Goal: Information Seeking & Learning: Learn about a topic

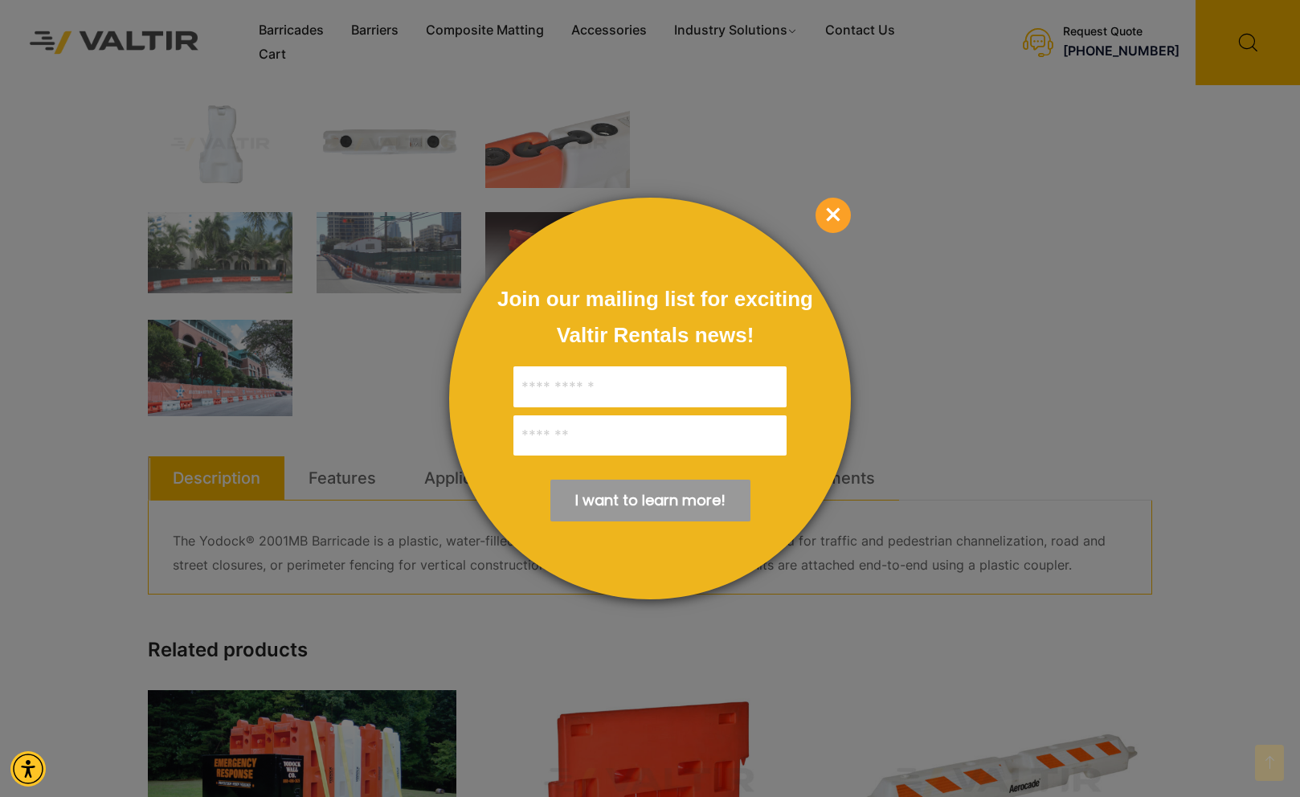
scroll to position [803, 0]
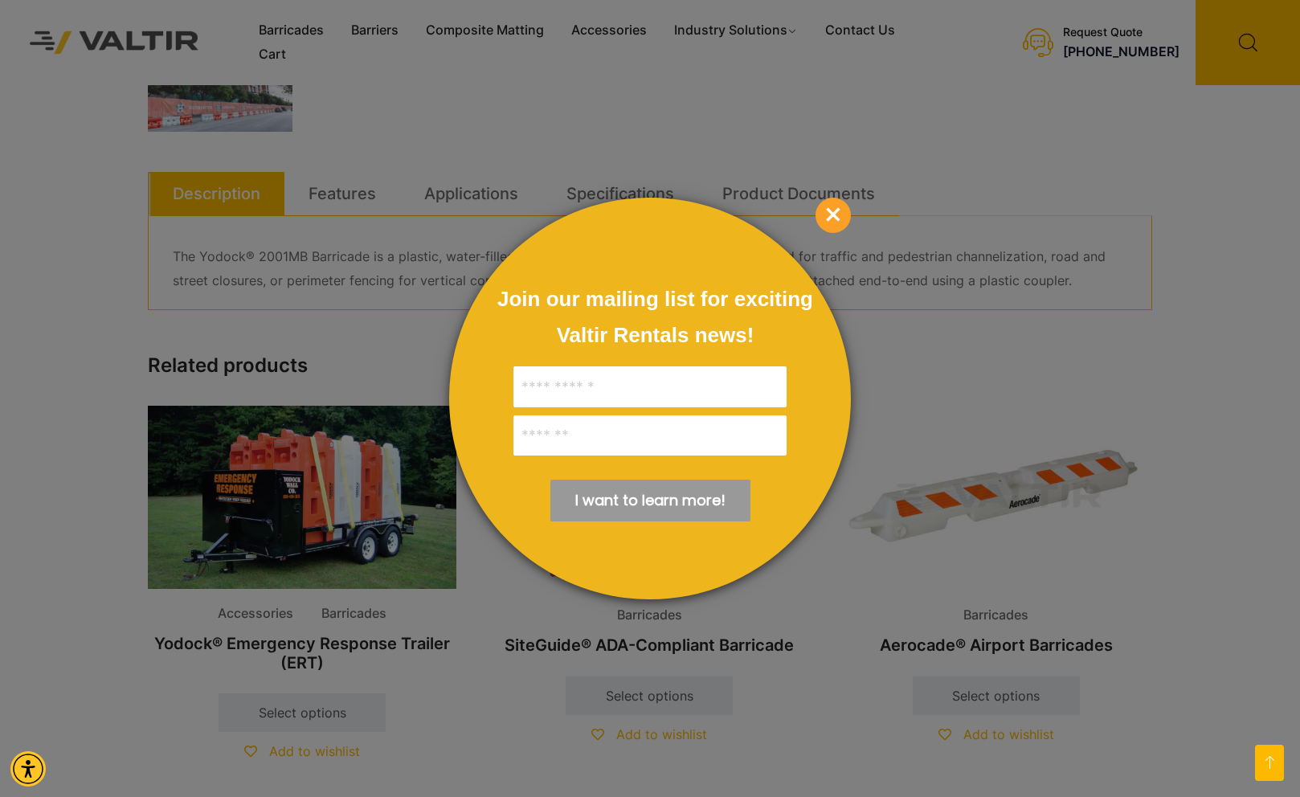
click at [829, 213] on span "×" at bounding box center [832, 215] width 35 height 35
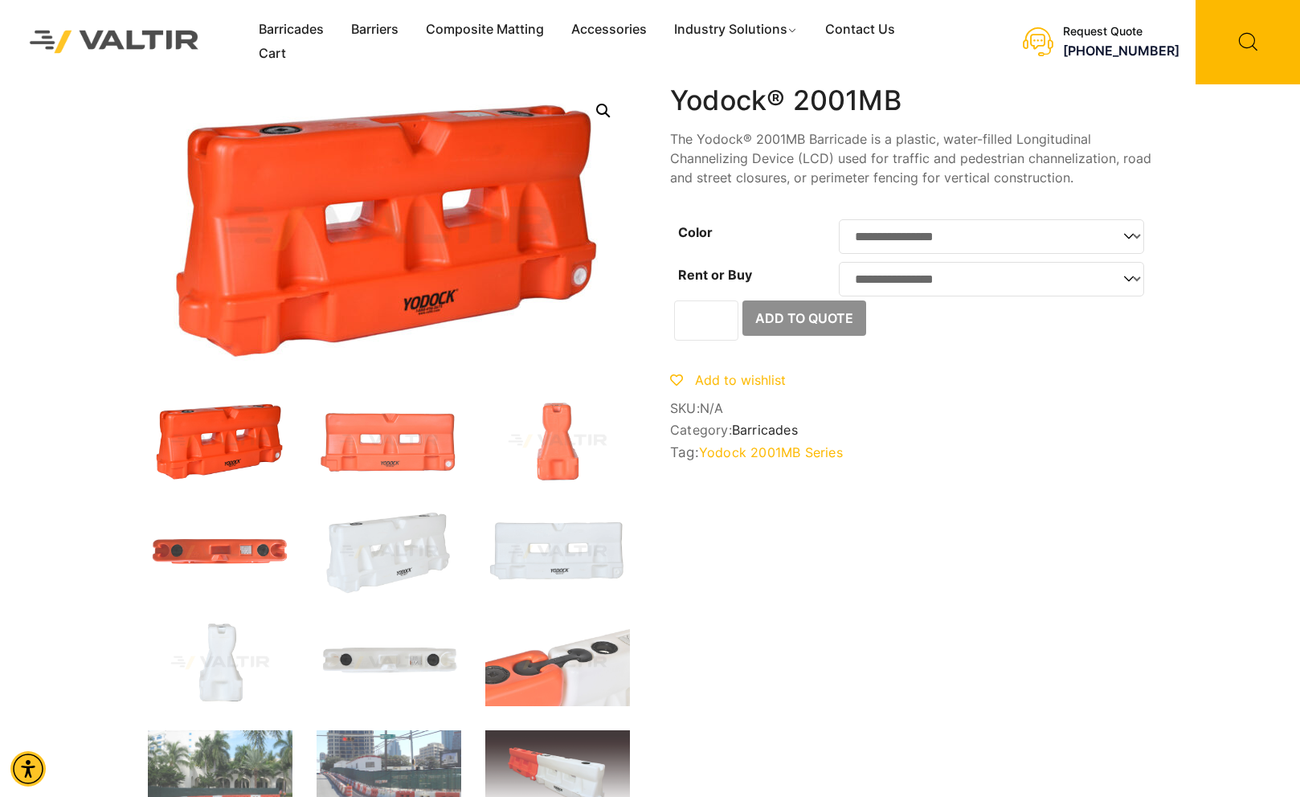
scroll to position [0, 0]
click at [612, 22] on link "Accessories" at bounding box center [609, 30] width 103 height 24
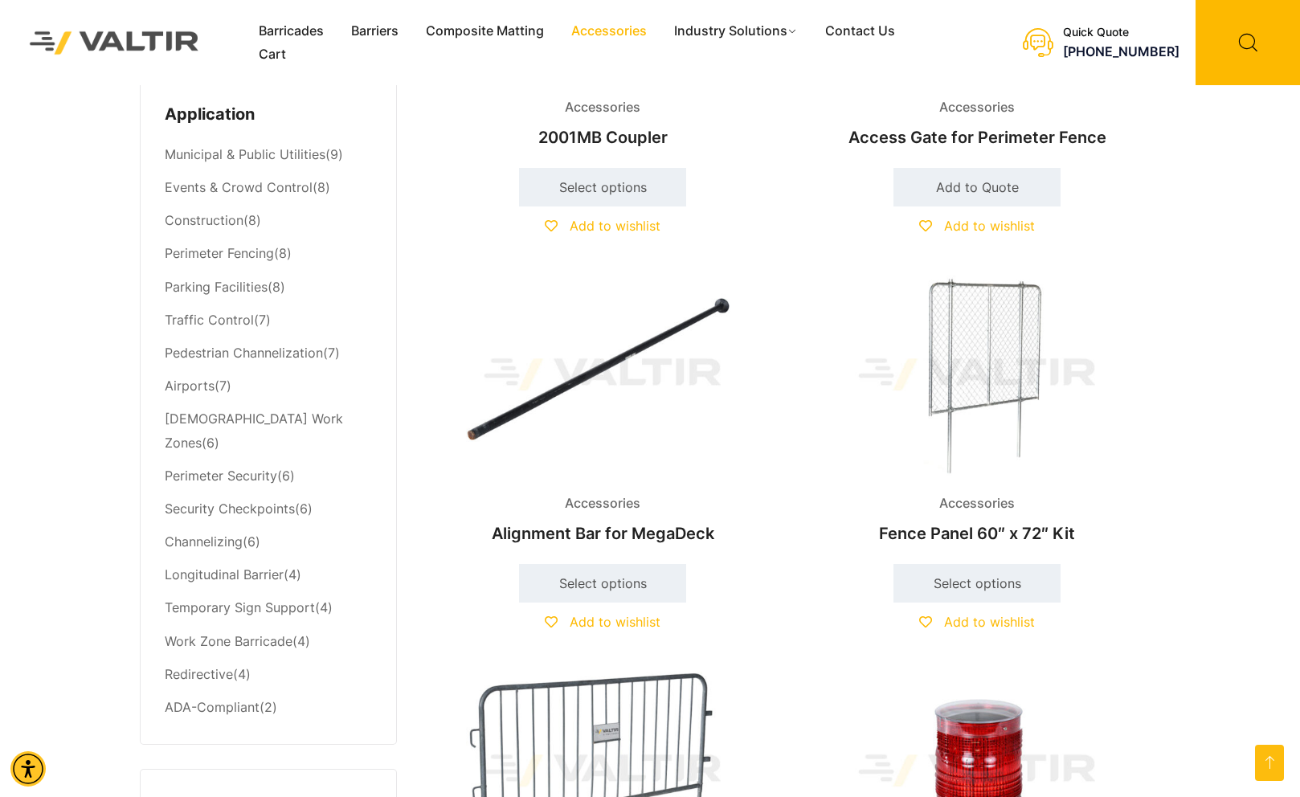
scroll to position [803, 0]
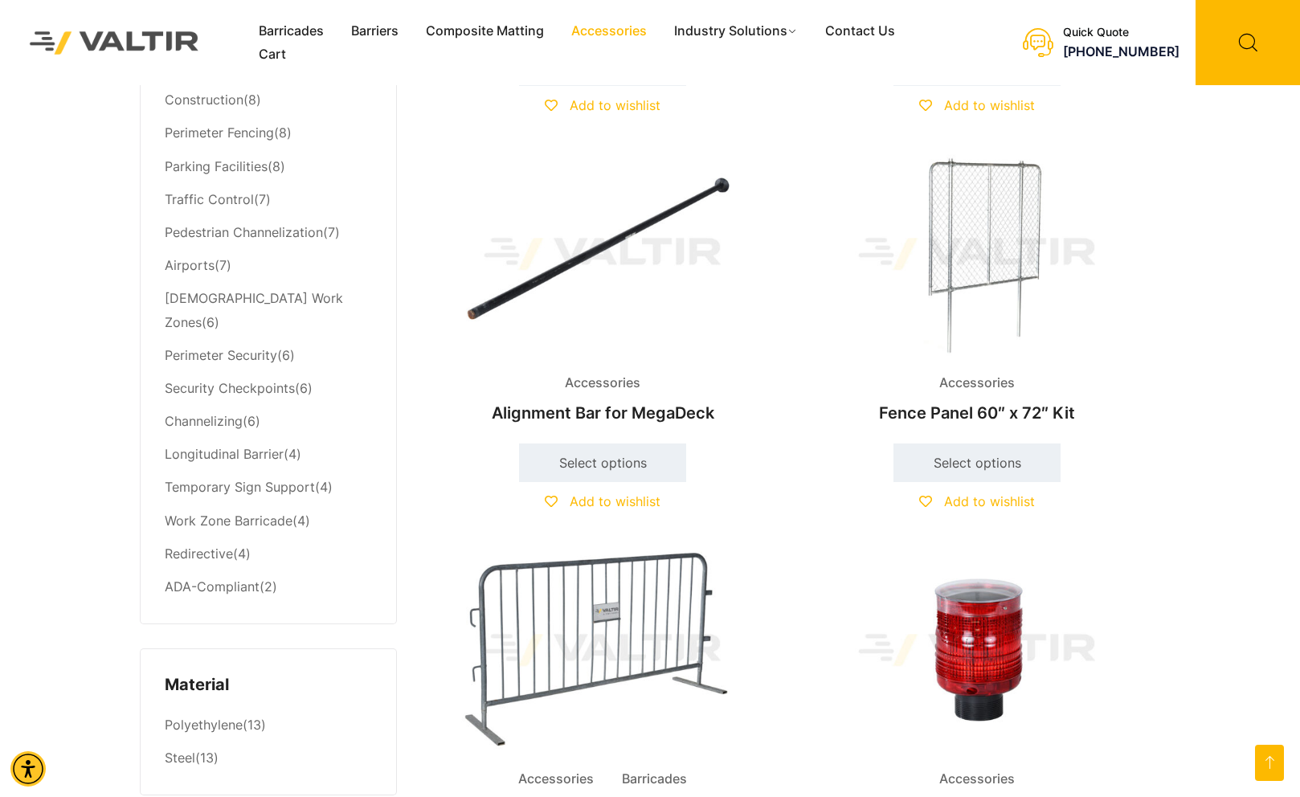
click at [962, 265] on img at bounding box center [976, 254] width 347 height 208
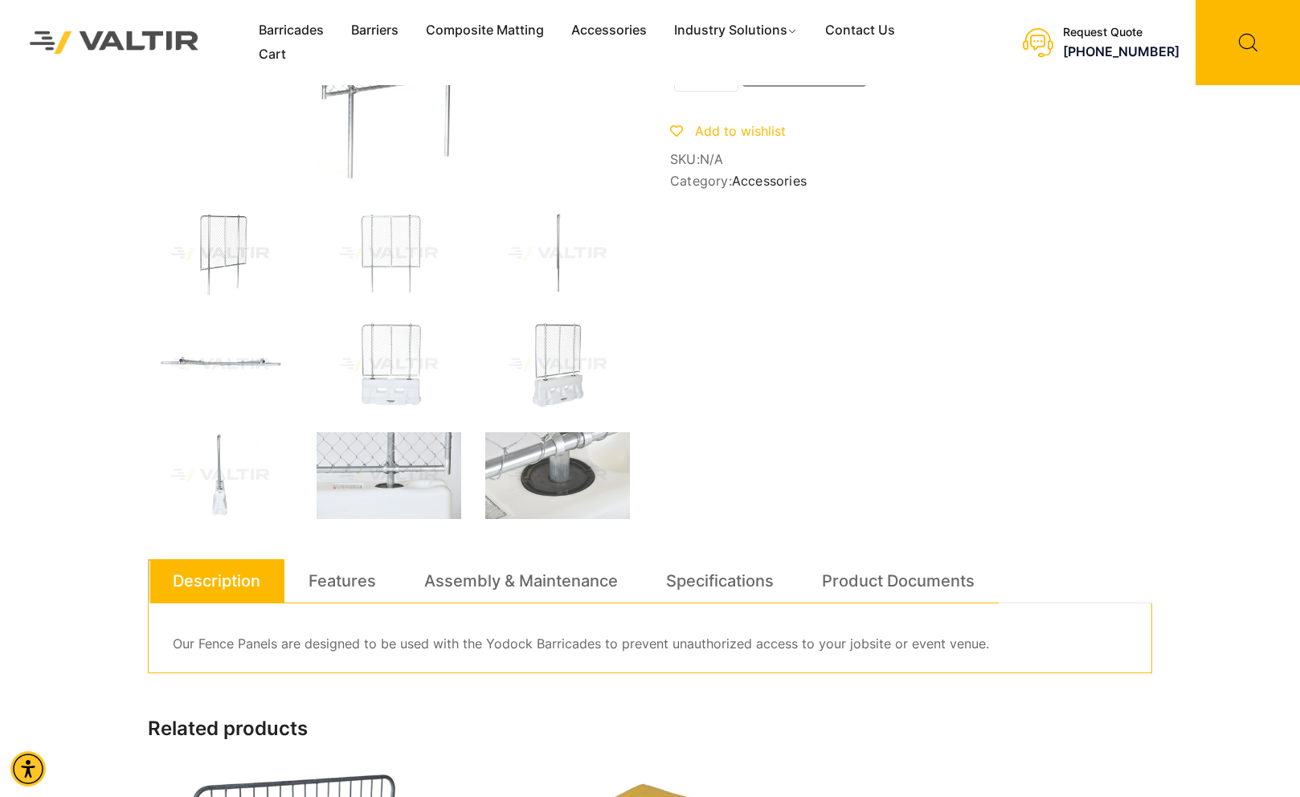
scroll to position [241, 0]
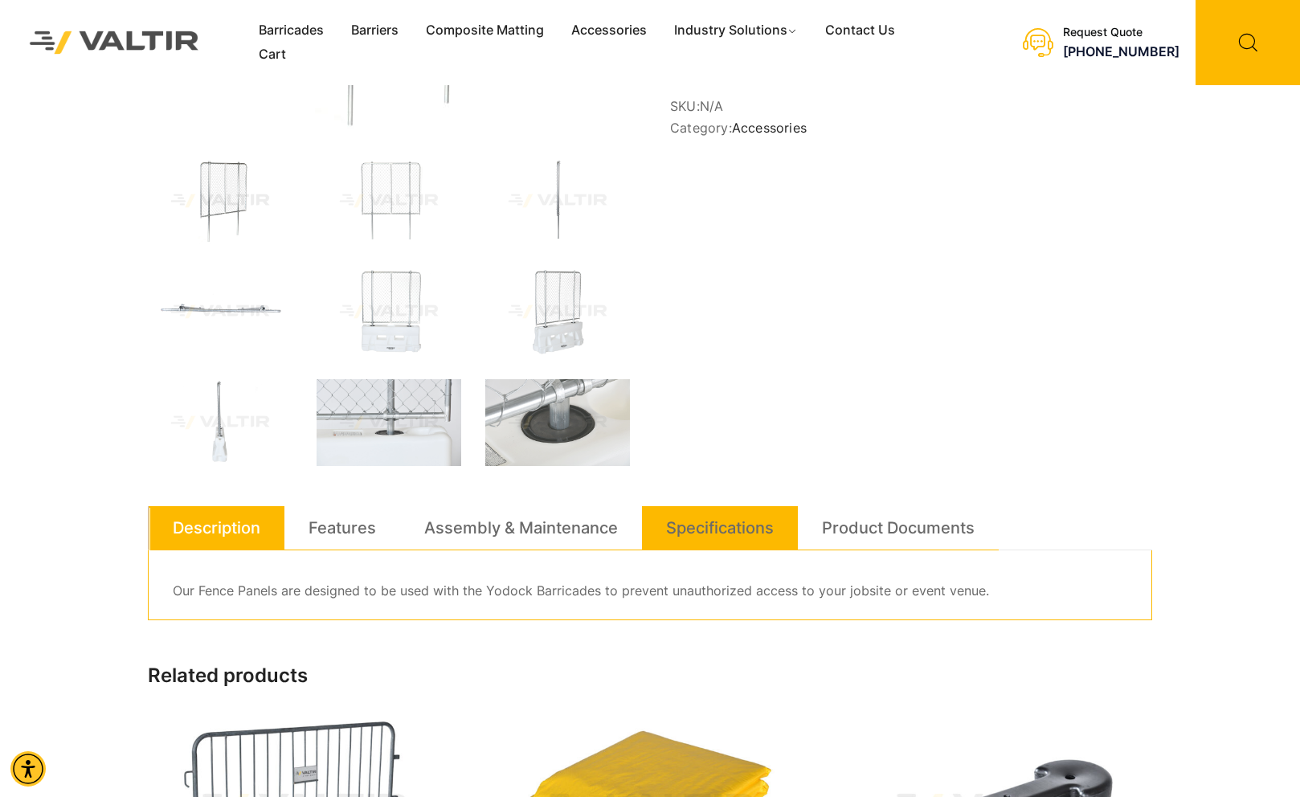
click at [732, 531] on link "Specifications" at bounding box center [720, 527] width 108 height 43
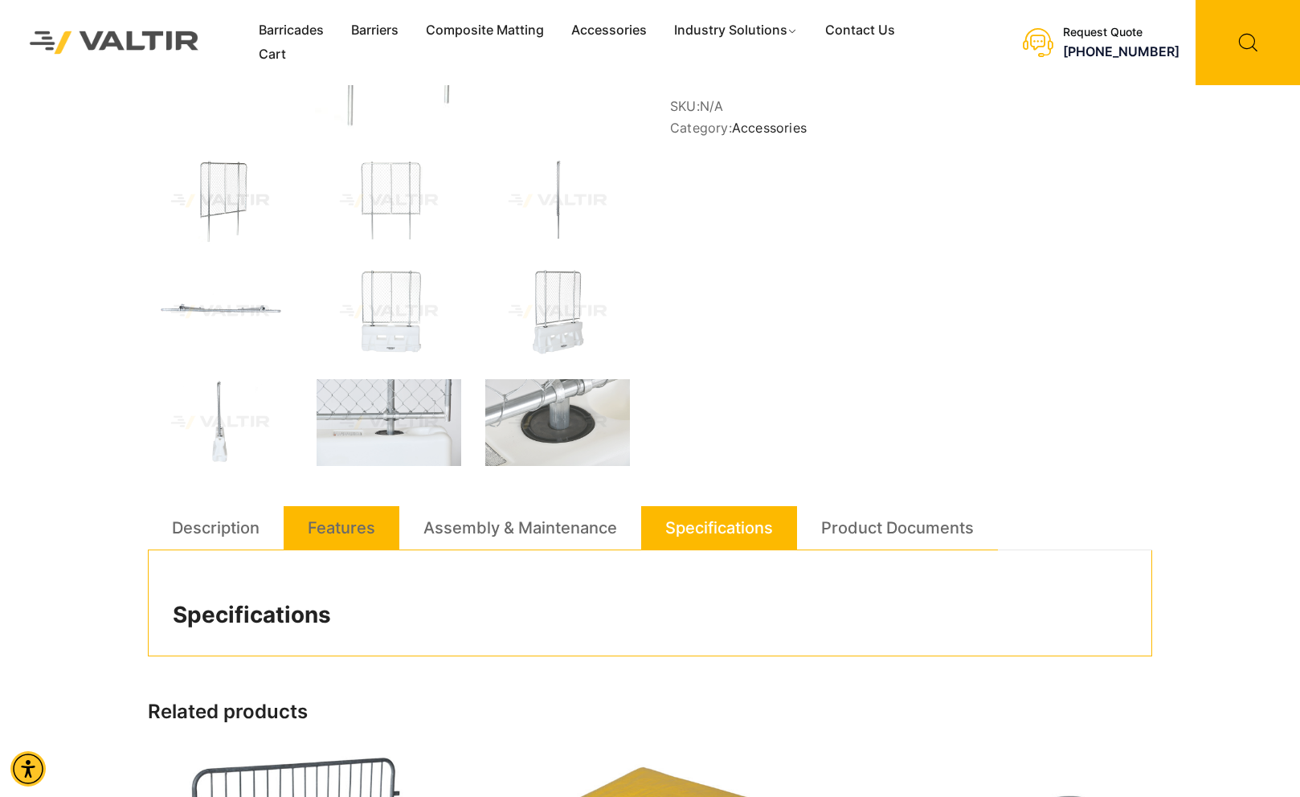
click at [331, 528] on link "Features" at bounding box center [341, 527] width 67 height 43
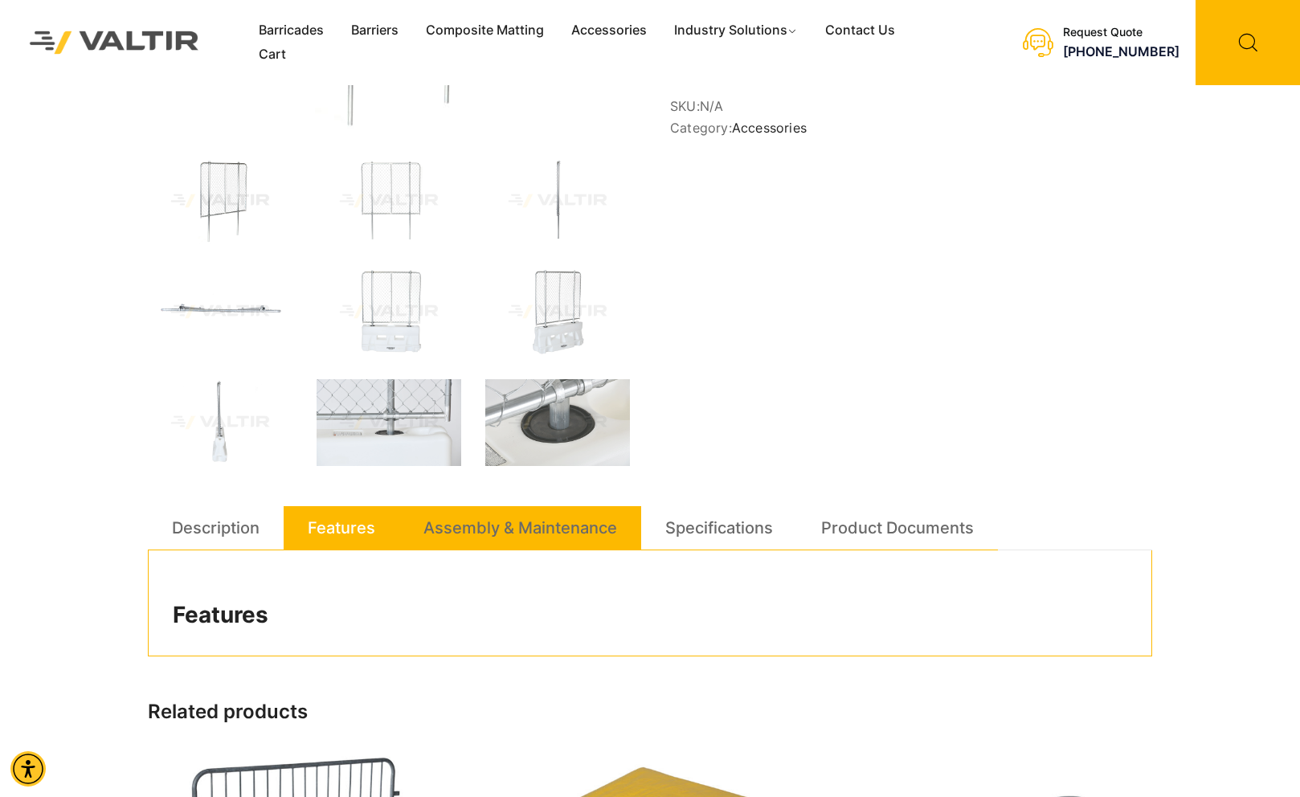
click at [501, 526] on link "Assembly & Maintenance" at bounding box center [520, 527] width 194 height 43
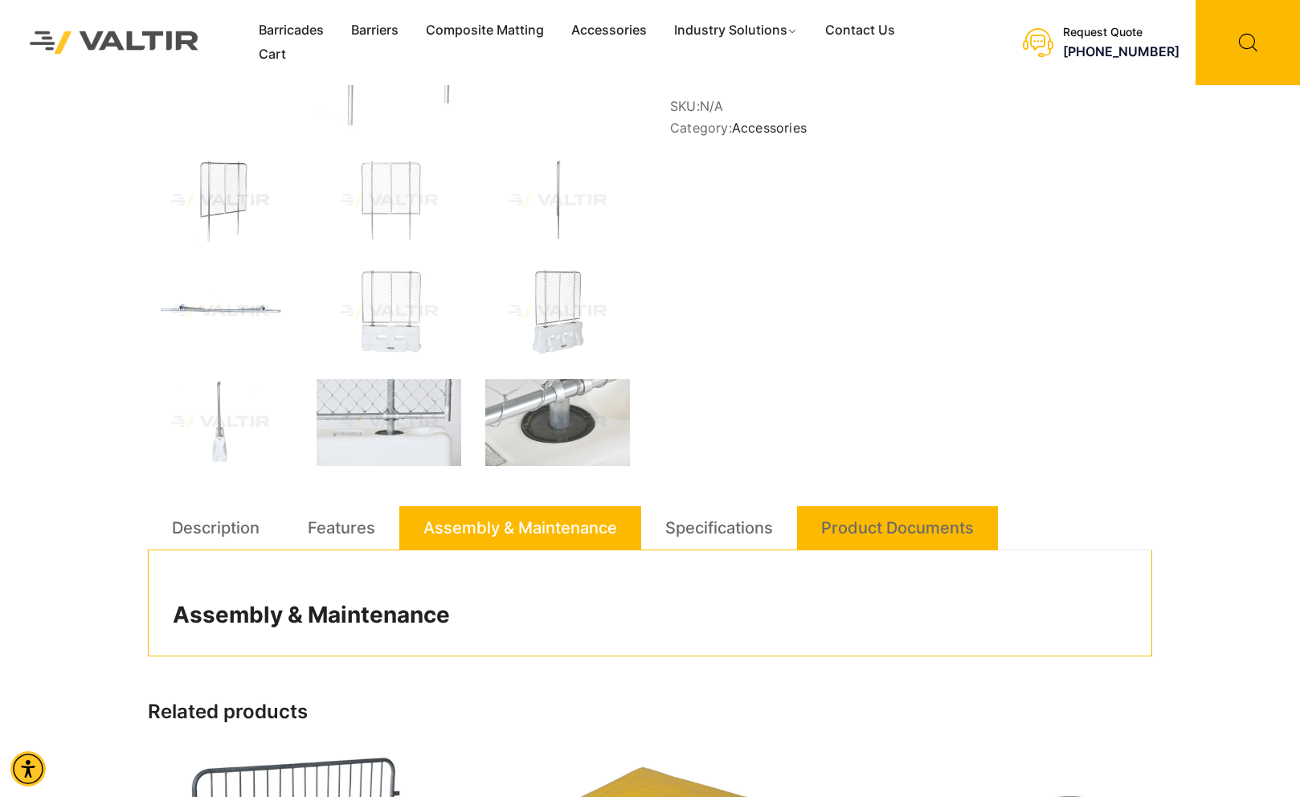
click at [878, 523] on link "Product Documents" at bounding box center [897, 527] width 153 height 43
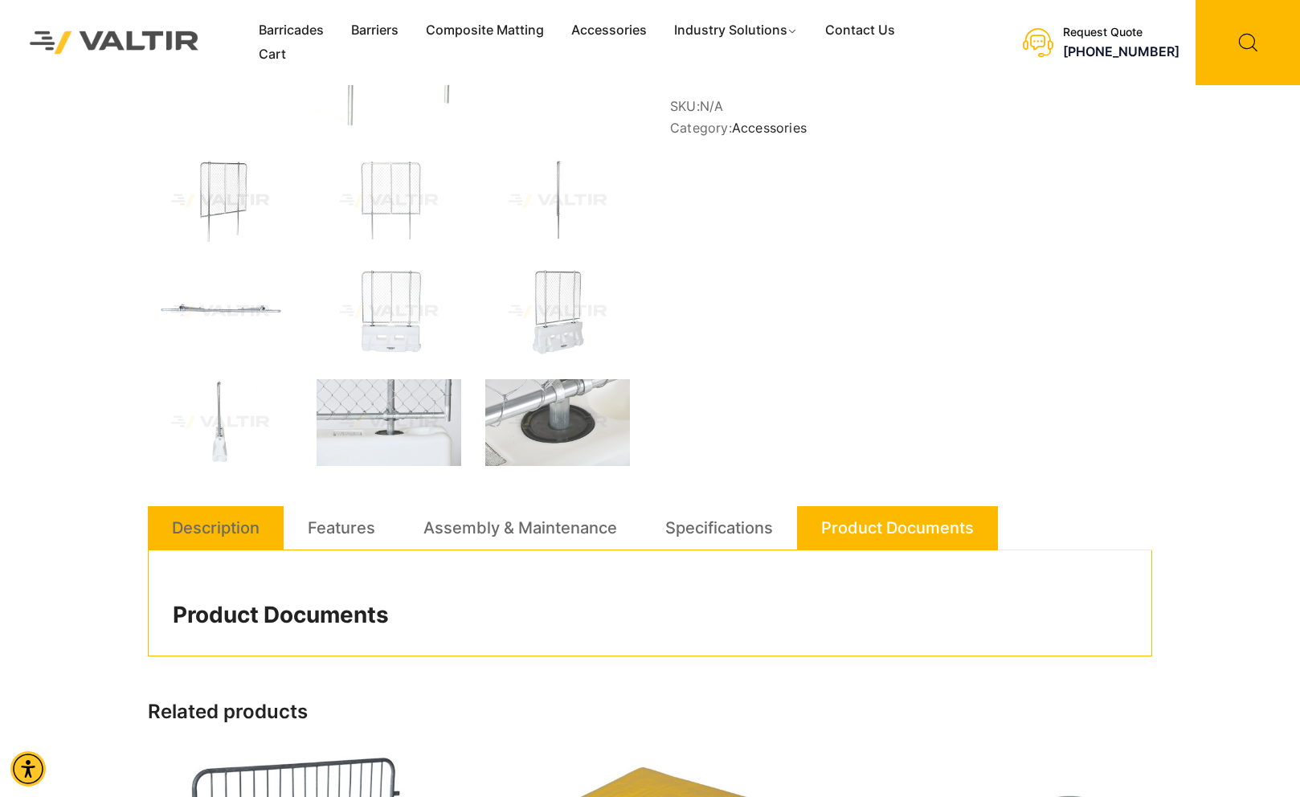
click at [230, 533] on link "Description" at bounding box center [216, 527] width 88 height 43
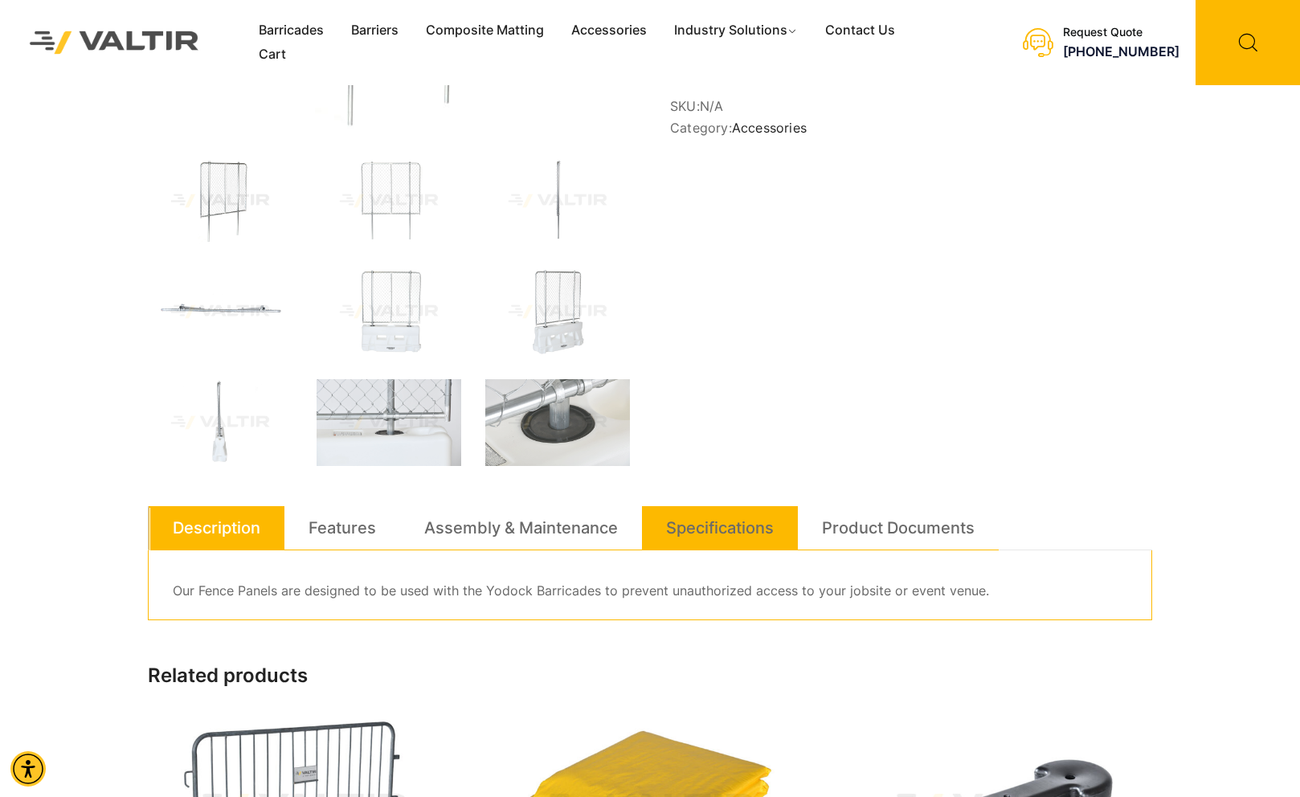
click at [733, 521] on link "Specifications" at bounding box center [720, 527] width 108 height 43
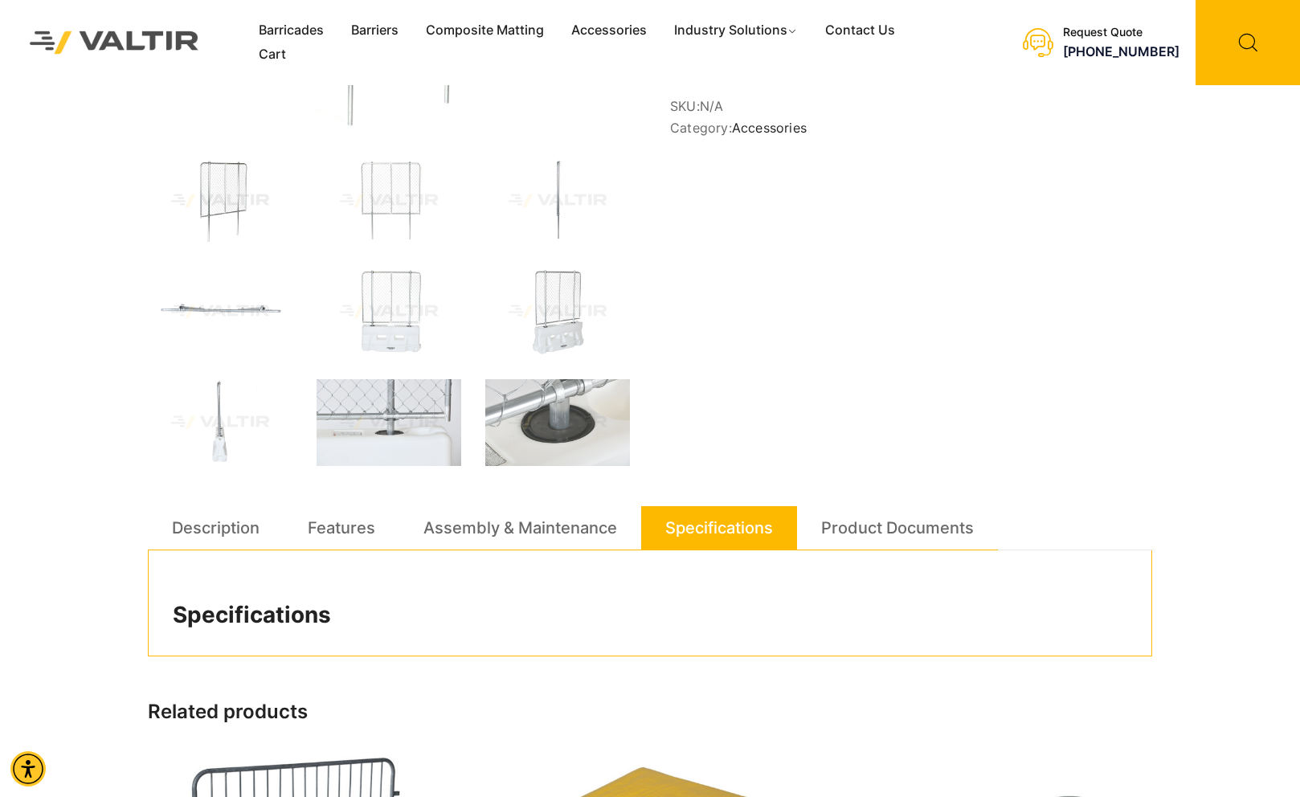
scroll to position [0, 0]
